Goal: Task Accomplishment & Management: Manage account settings

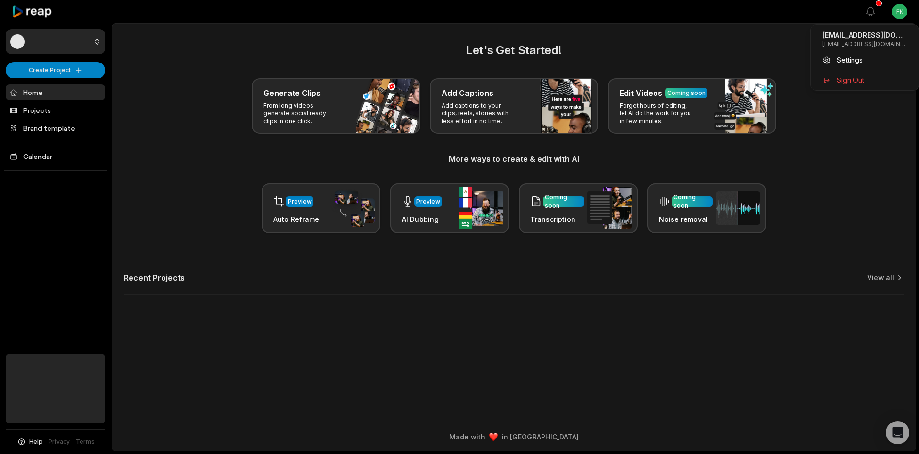
click at [902, 15] on html "Create Project Home Projects Brand template Calendar Help Privacy Terms Open si…" at bounding box center [459, 227] width 919 height 454
click at [865, 83] on div "Sign Out" at bounding box center [864, 80] width 100 height 16
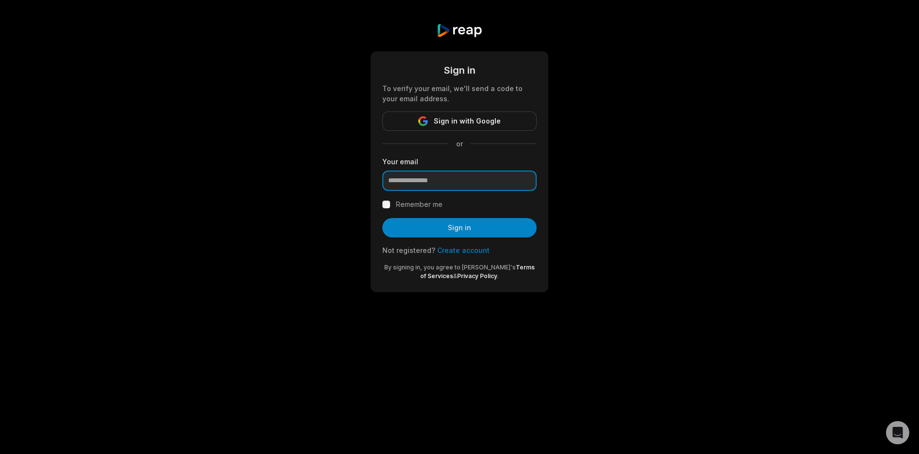
click at [436, 178] on input "email" at bounding box center [459, 181] width 154 height 20
type input "**********"
click at [382, 218] on button "Sign in" at bounding box center [459, 227] width 154 height 19
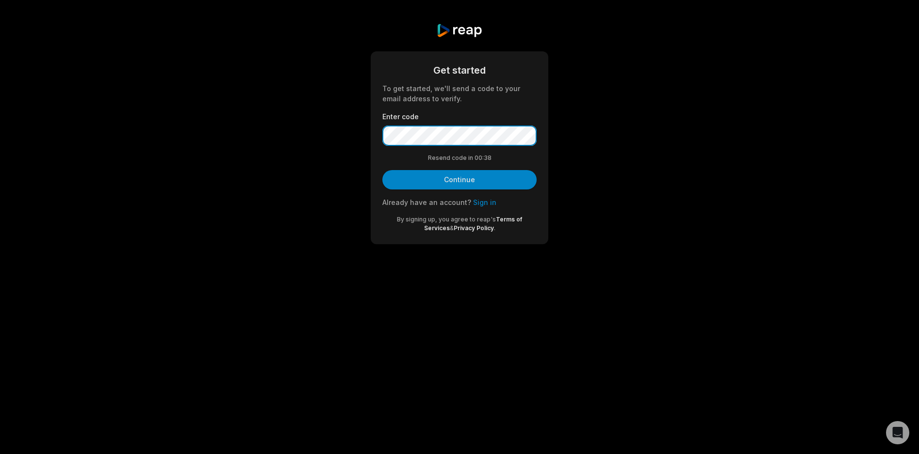
click at [382, 170] on button "Continue" at bounding box center [459, 179] width 154 height 19
